Goal: Task Accomplishment & Management: Manage account settings

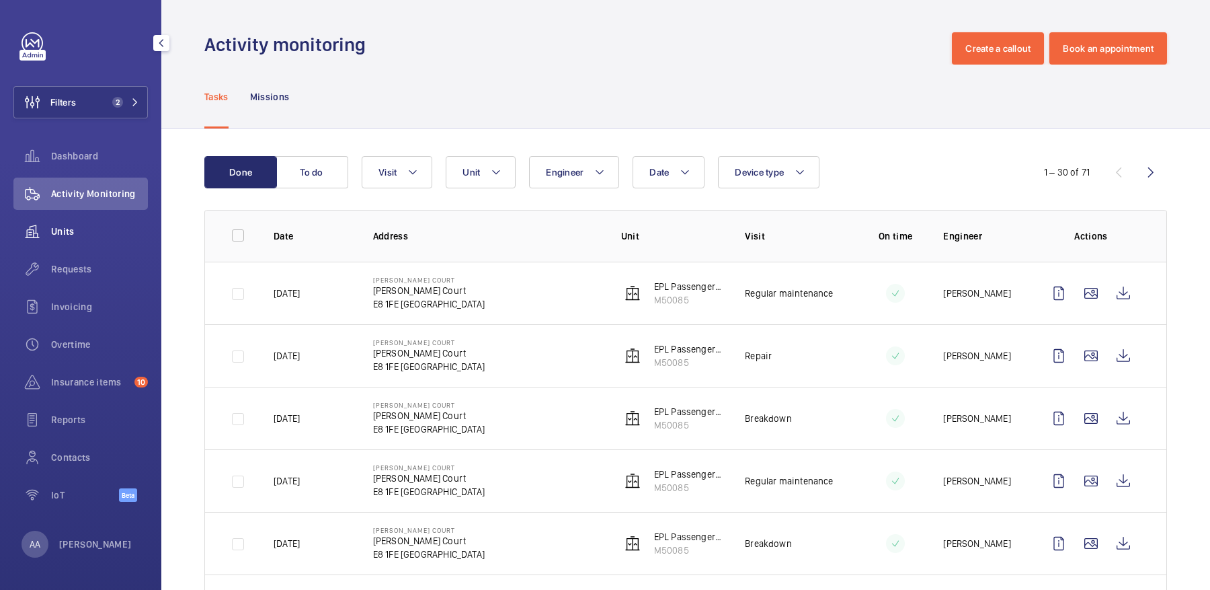
click at [100, 226] on span "Units" at bounding box center [99, 231] width 97 height 13
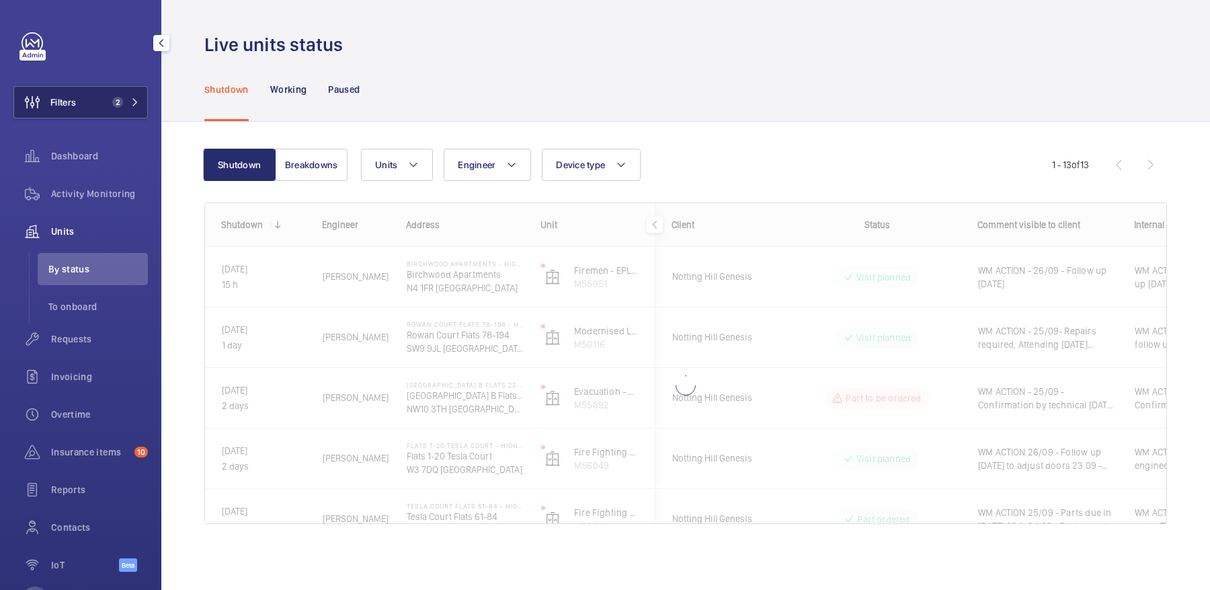
click at [93, 105] on button "Filters 2" at bounding box center [80, 102] width 134 height 32
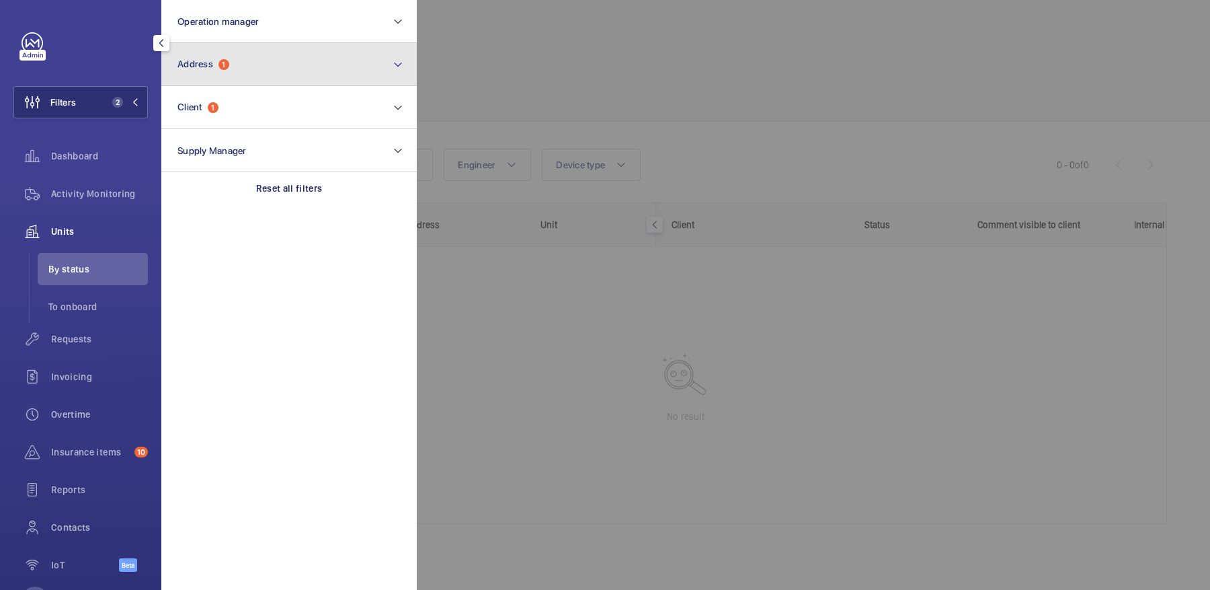
click at [227, 61] on span "1" at bounding box center [224, 64] width 11 height 11
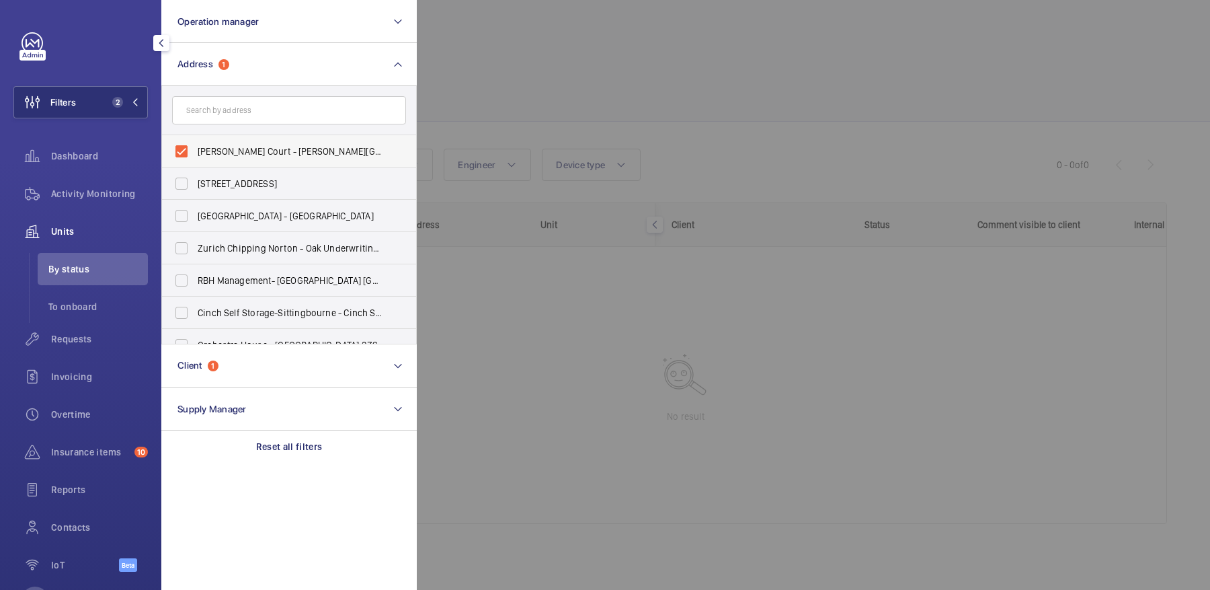
click at [259, 155] on span "Baxter Court - Baxter Court, LONDON E8 1FE" at bounding box center [290, 151] width 185 height 13
click at [195, 155] on input "Baxter Court - Baxter Court, LONDON E8 1FE" at bounding box center [181, 151] width 27 height 27
checkbox input "false"
click at [665, 123] on div at bounding box center [1022, 295] width 1210 height 590
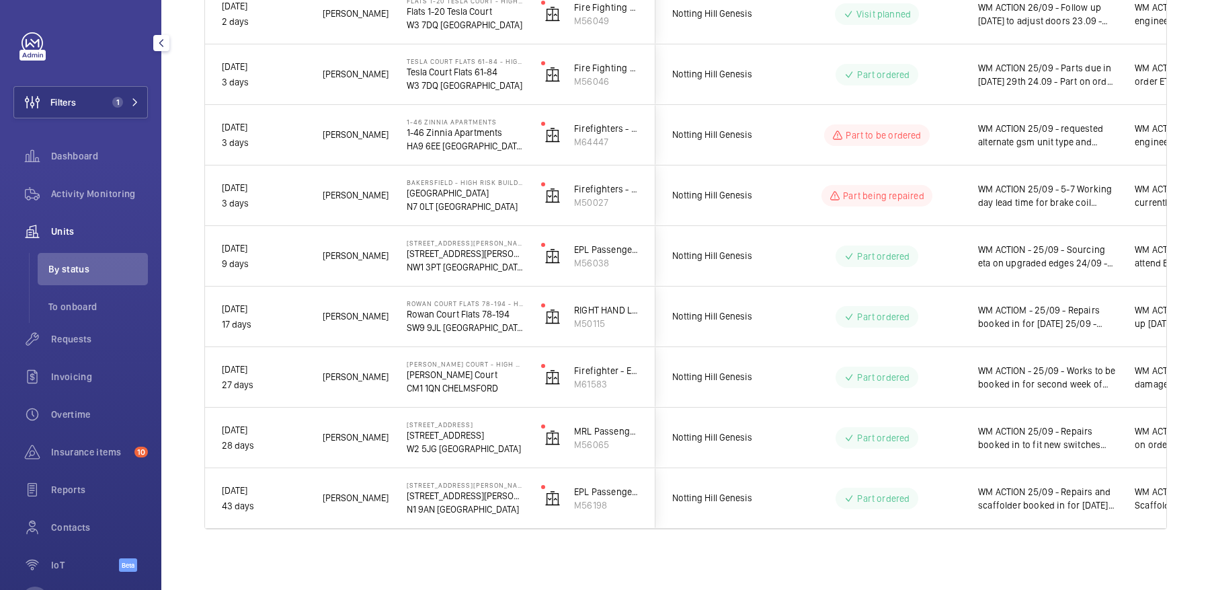
scroll to position [387, 0]
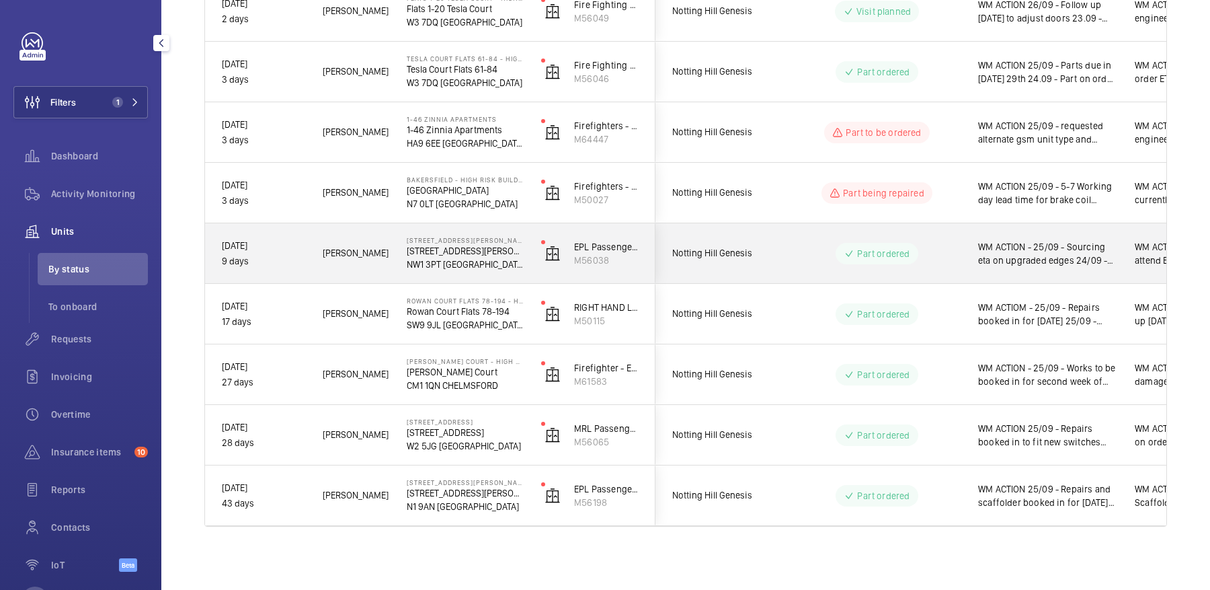
click at [970, 257] on div "WM ACTION - 25/09 - Sourcing eta on upgraded edges 24/09 - Attended site with n…" at bounding box center [1039, 254] width 155 height 58
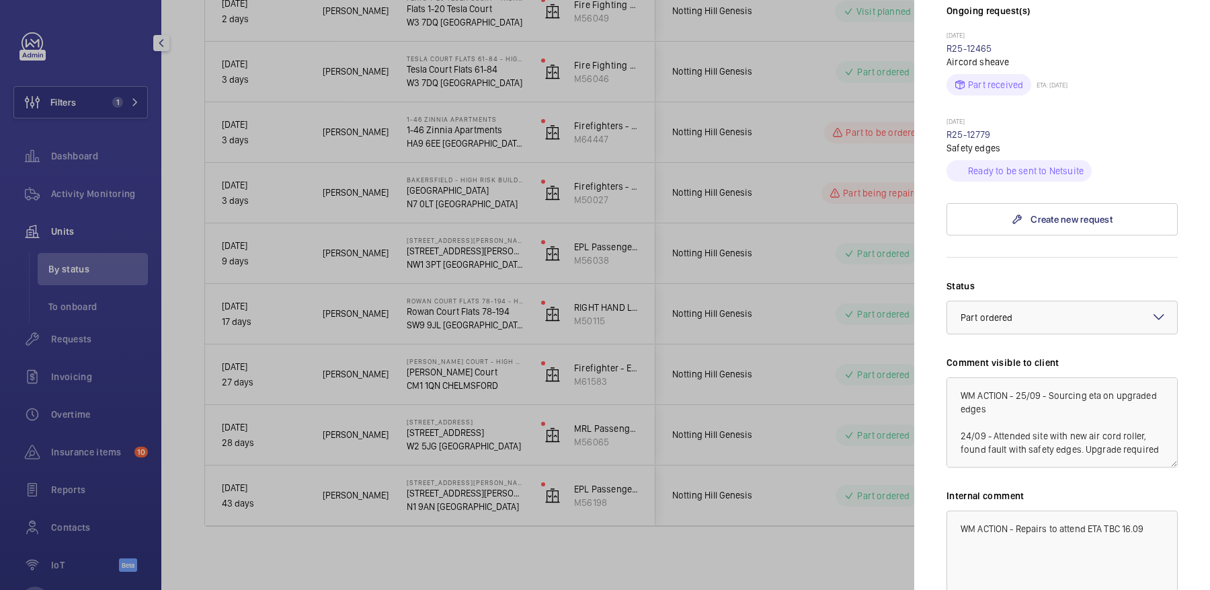
scroll to position [457, 0]
click at [1017, 378] on textarea "WM ACTION - 25/09 - Sourcing eta on upgraded edges 24/09 - Attended site with n…" at bounding box center [1062, 423] width 231 height 90
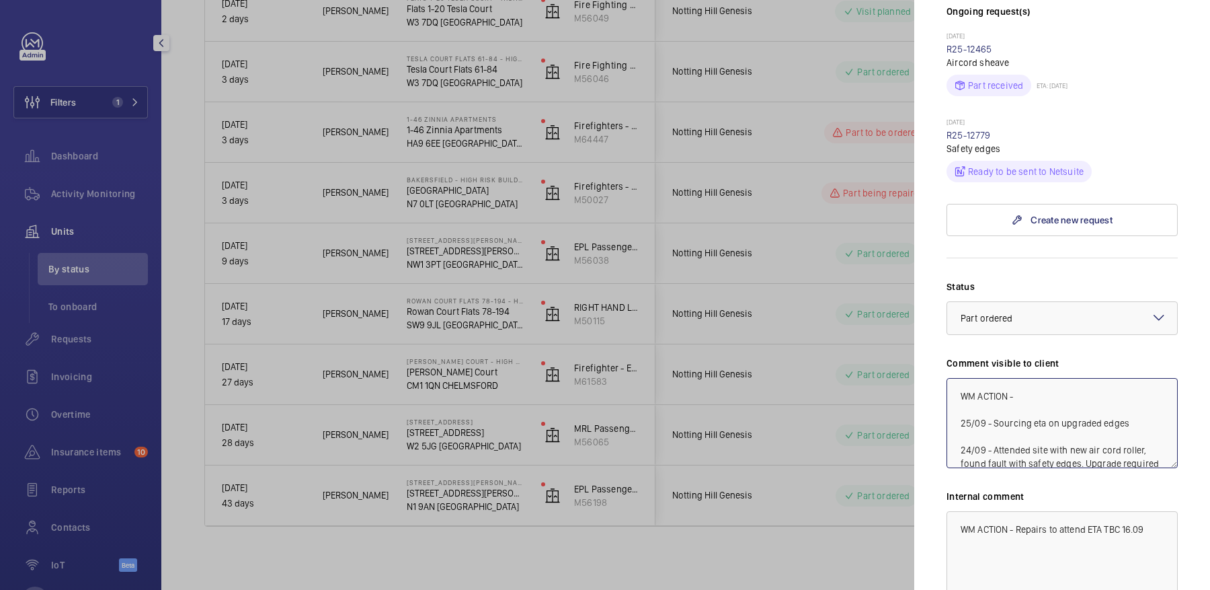
click at [1057, 378] on textarea "WM ACTION - 25/09 - Sourcing eta on upgraded edges 24/09 - Attended site with n…" at bounding box center [1062, 423] width 231 height 90
click at [1060, 378] on textarea "WM ACTION - 25/09 - Sourcing eta on upgraded edges 24/09 - Attended site with n…" at bounding box center [1062, 423] width 231 height 90
click at [1048, 378] on textarea "WM ACTION - 25/09 - Sourcing eta on upgraded edges 24/09 - Attended site with n…" at bounding box center [1062, 423] width 231 height 90
type textarea "WM ACTION - 26/09 5-7 days for new edges 25/09 - Sourcing eta on upgraded edges…"
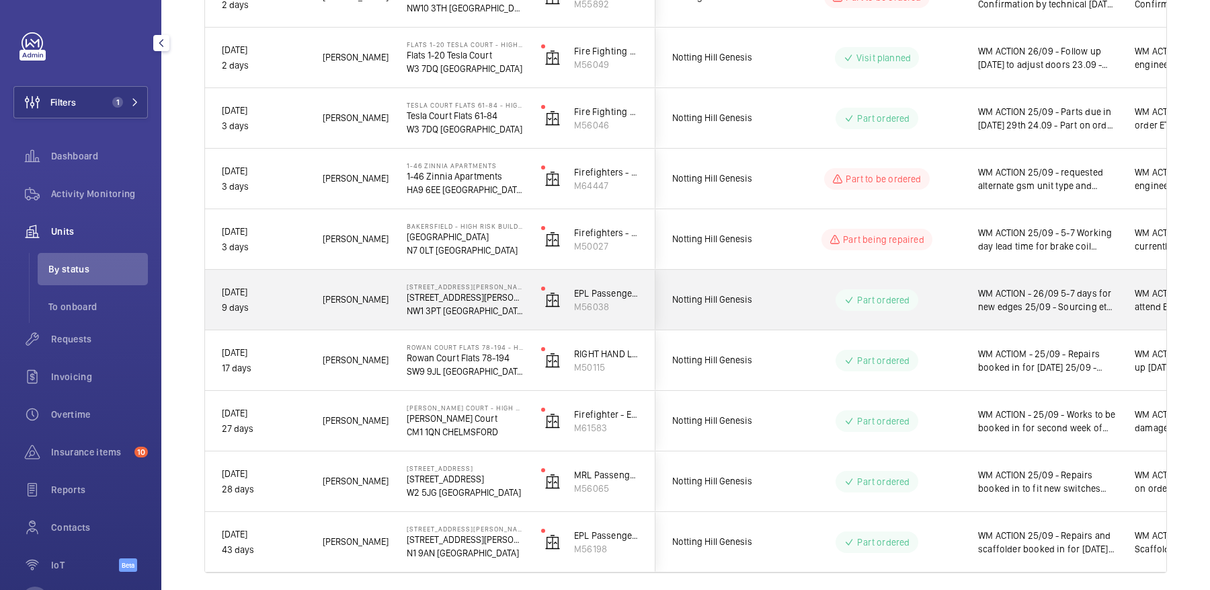
scroll to position [339, 0]
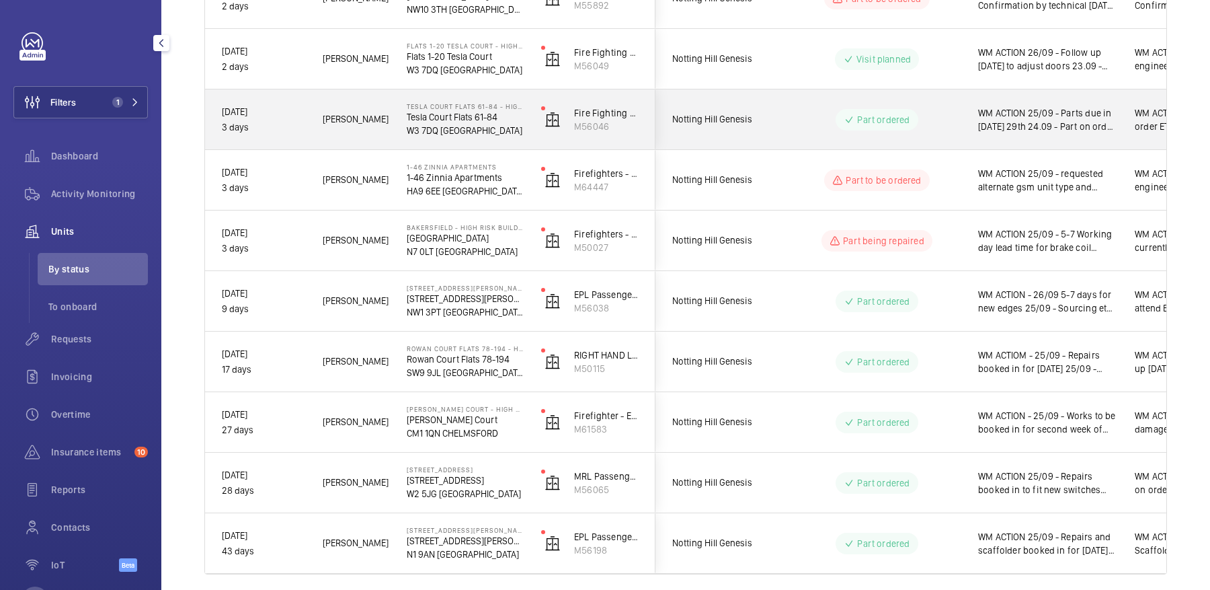
click at [1067, 113] on span "WM ACTION 25/09 - Parts due in [DATE] 29th 24.09 - Part on order ETA [DATE]. WM…" at bounding box center [1047, 119] width 139 height 27
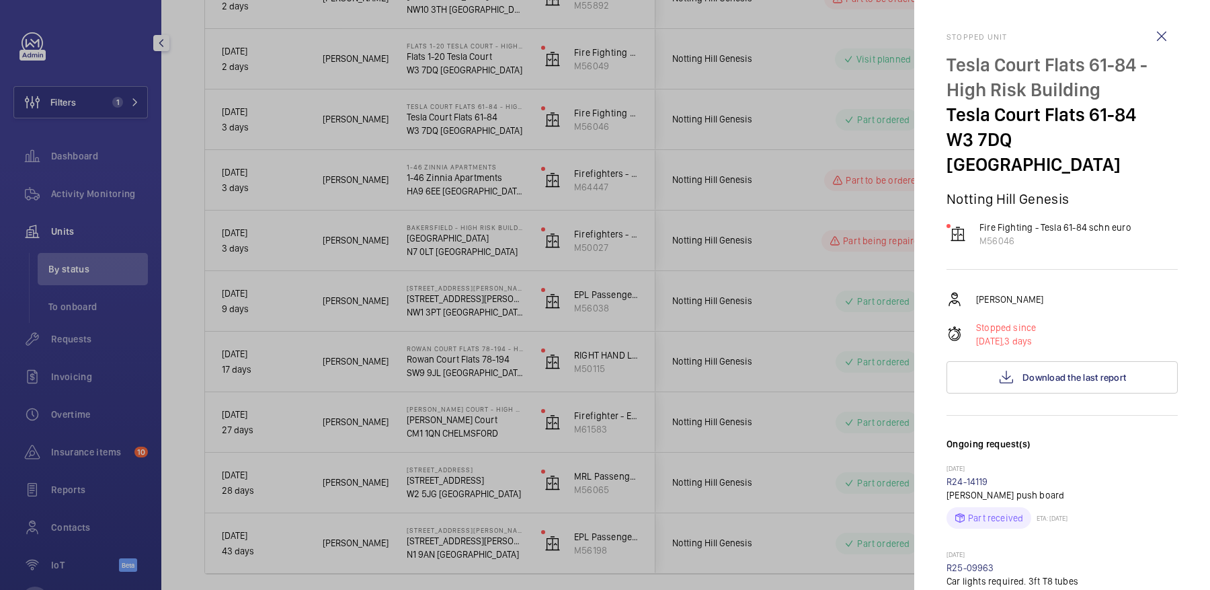
click at [774, 139] on div at bounding box center [605, 295] width 1210 height 590
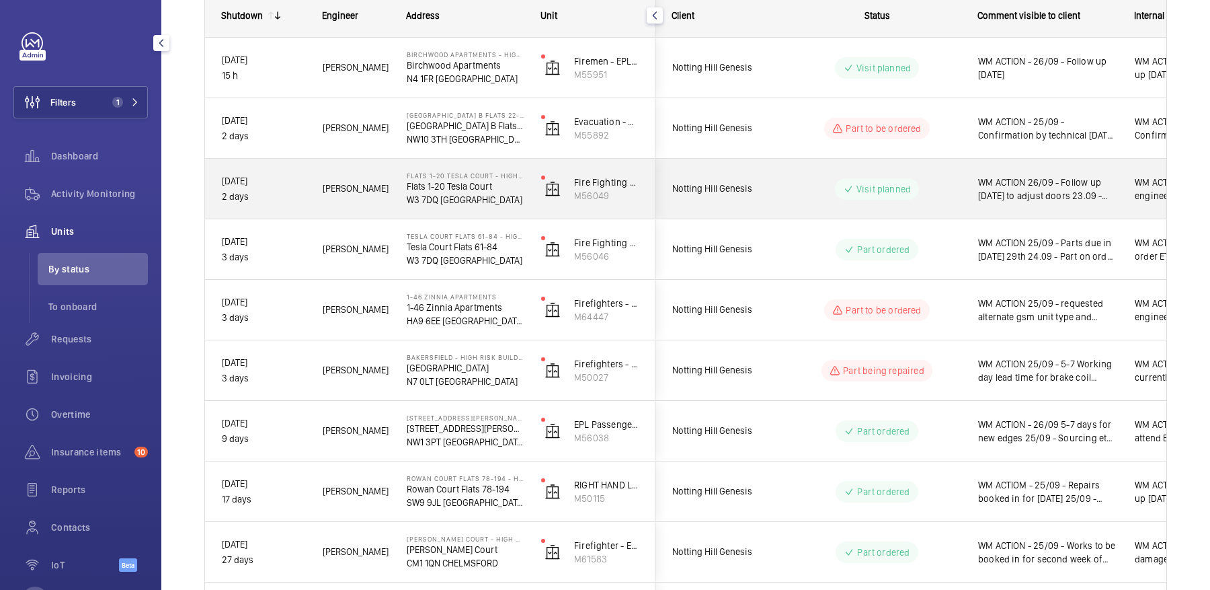
scroll to position [210, 0]
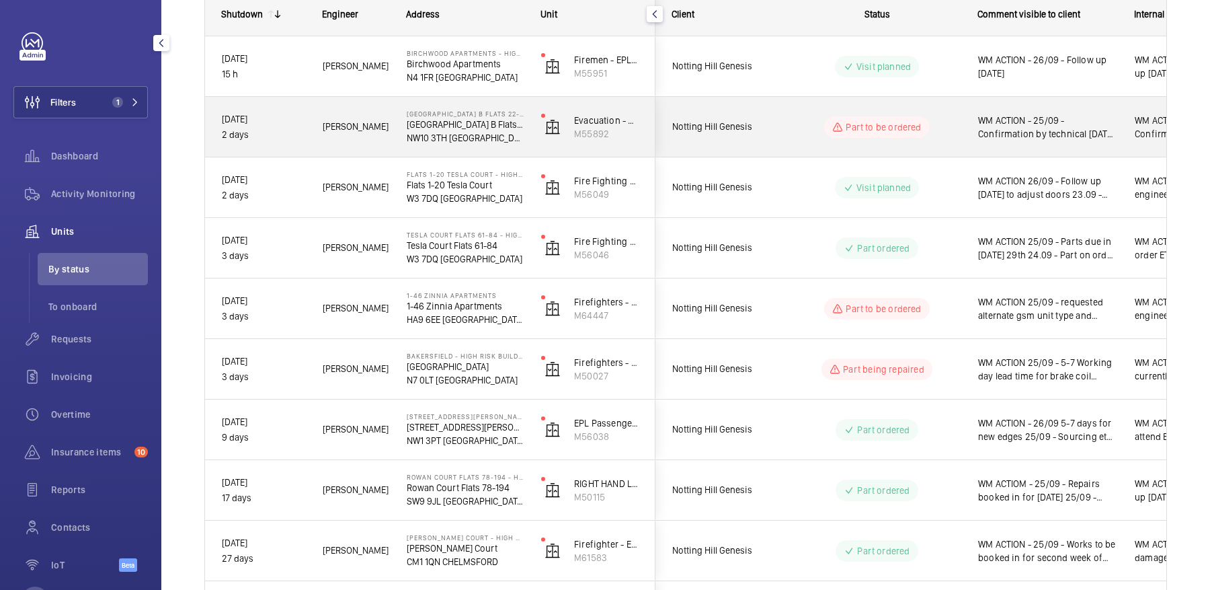
click at [962, 137] on div "WM ACTION - 25/09 - Confirmation by technical [DATE] [DATE] - Attended site fou…" at bounding box center [1039, 127] width 155 height 58
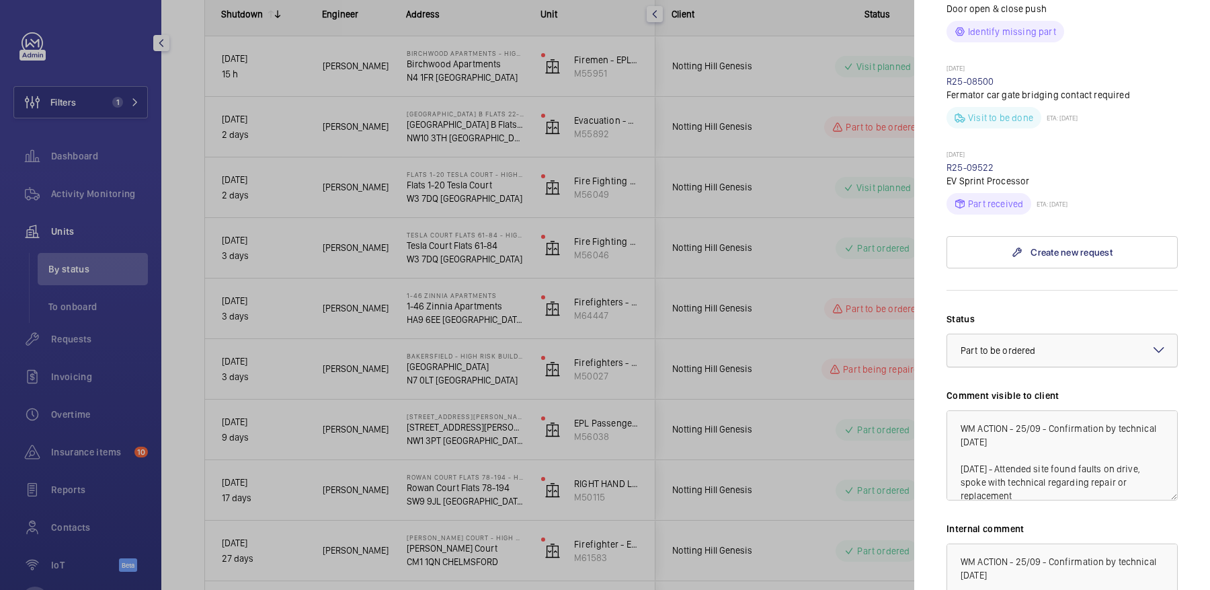
scroll to position [646, 0]
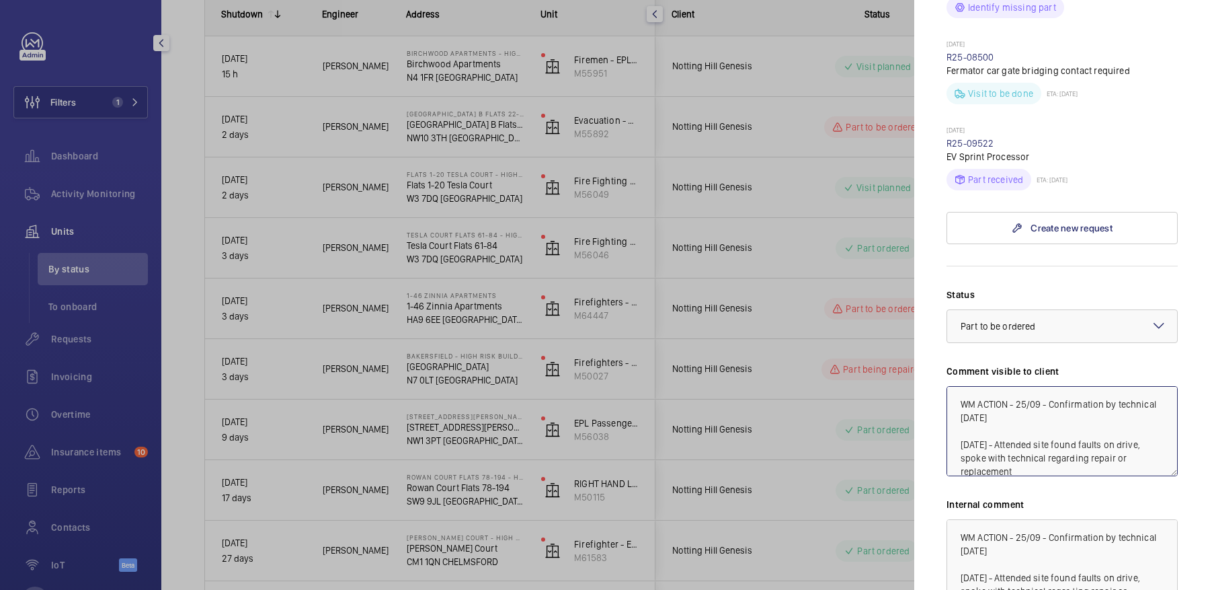
click at [1017, 386] on textarea "WM ACTION - 25/09 - Confirmation by technical [DATE] [DATE] - Attended site fou…" at bounding box center [1062, 431] width 231 height 90
click at [1060, 386] on textarea "WM ACTION - 25/09 - Confirmation by technical today 24/09/25 - Attended site fo…" at bounding box center [1062, 431] width 231 height 90
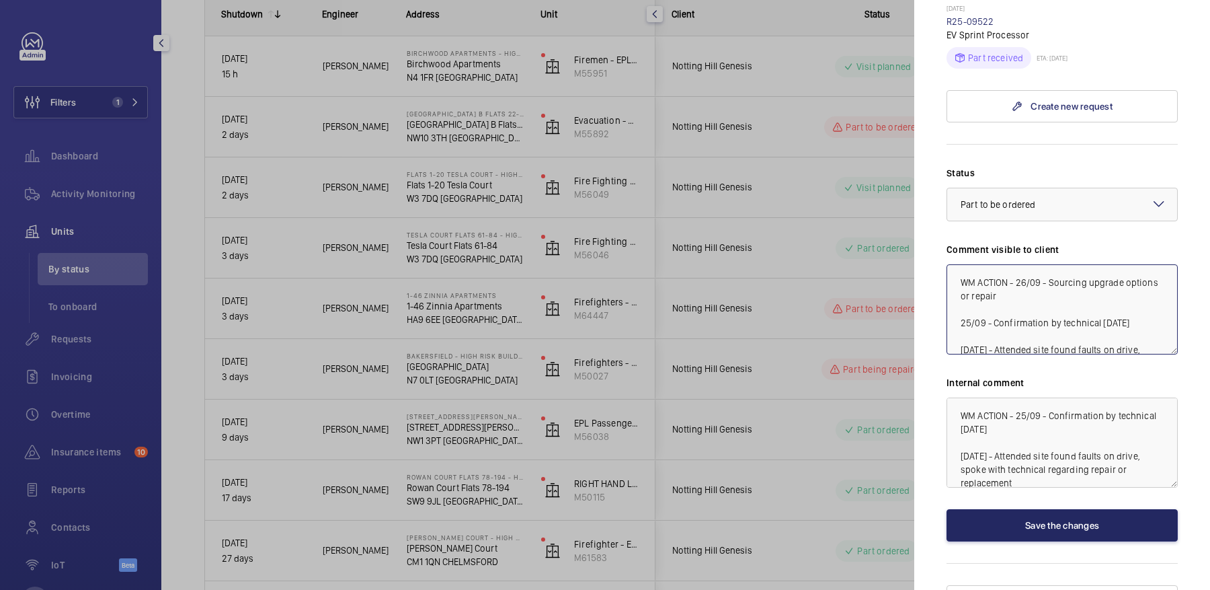
type textarea "WM ACTION - 26/09 - Sourcing upgrade options or repair 25/09 - Confirmation by …"
click at [1077, 509] on button "Save the changes" at bounding box center [1062, 525] width 231 height 32
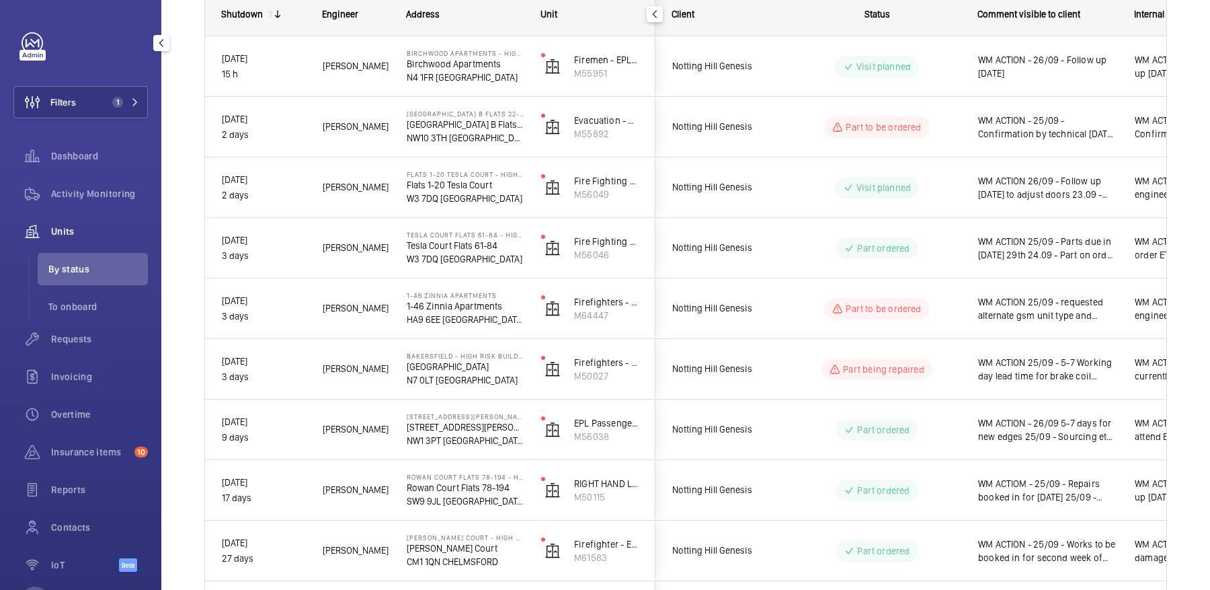
scroll to position [0, 0]
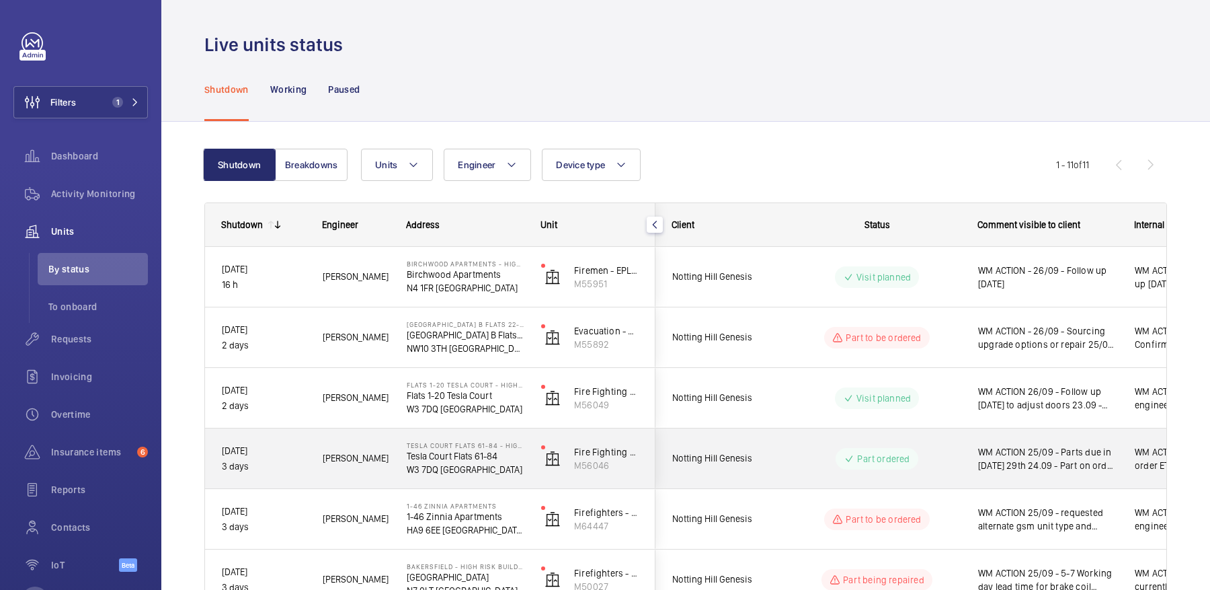
click at [834, 436] on div "Part ordered" at bounding box center [869, 458] width 184 height 48
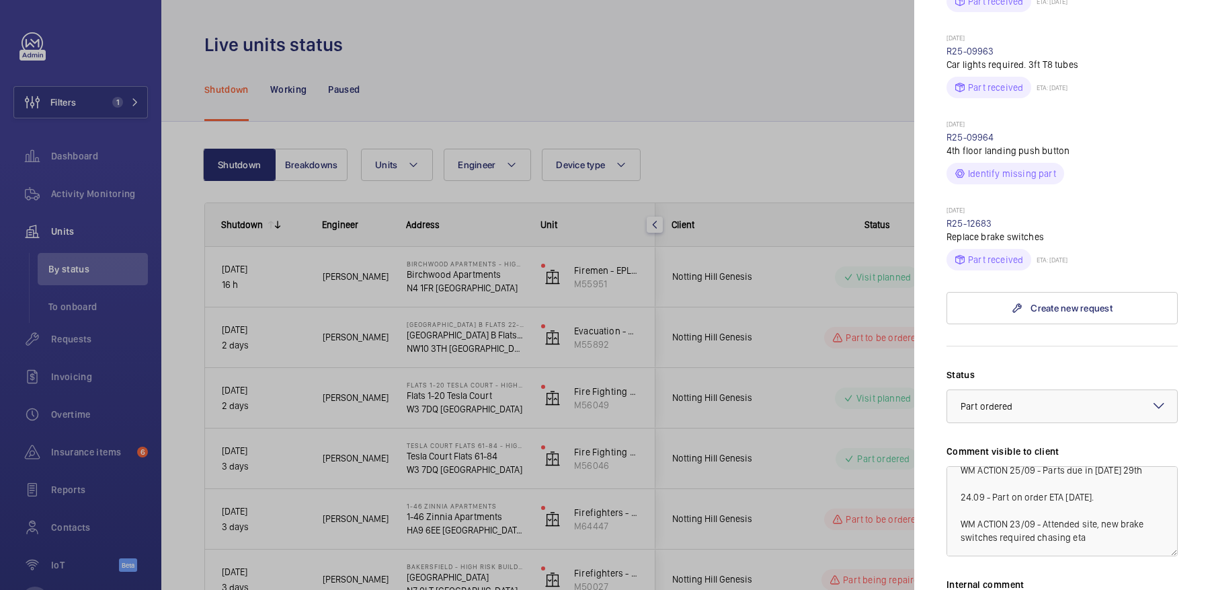
scroll to position [516, 0]
click at [707, 151] on div at bounding box center [605, 295] width 1210 height 590
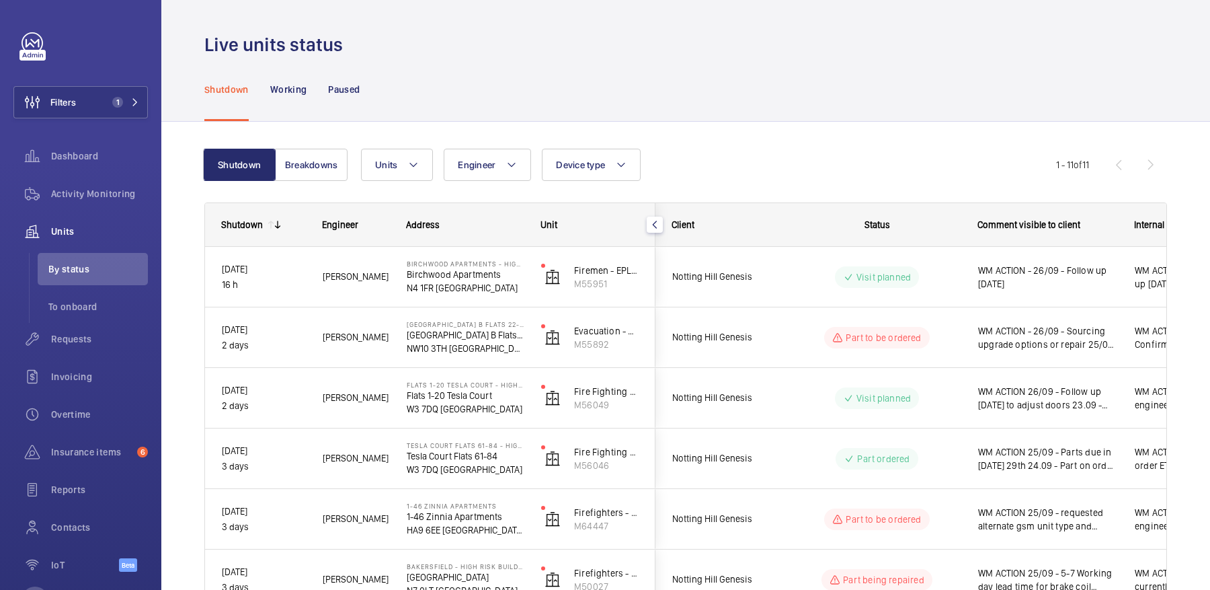
scroll to position [0, 0]
